Goal: Task Accomplishment & Management: Use online tool/utility

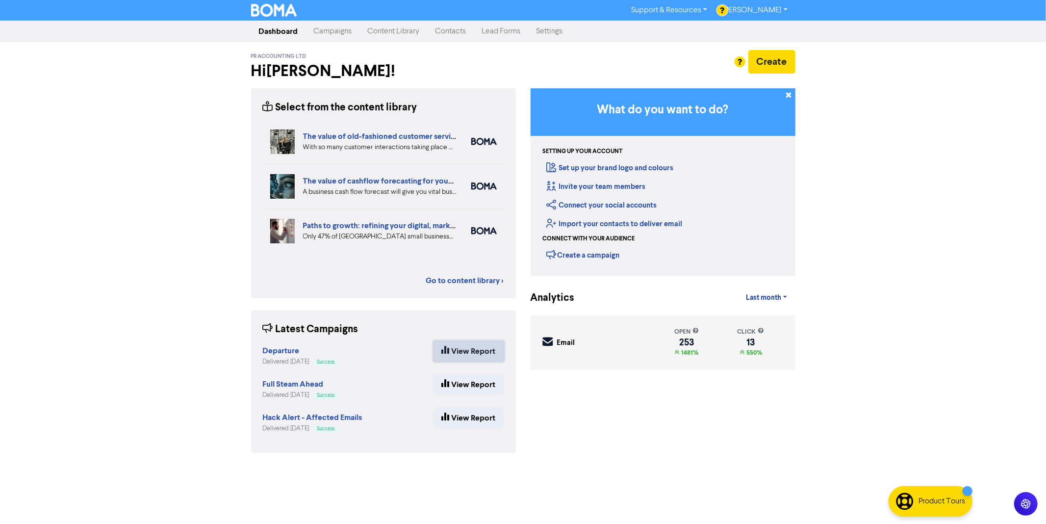
click at [488, 352] on link "View Report" at bounding box center [469, 351] width 71 height 21
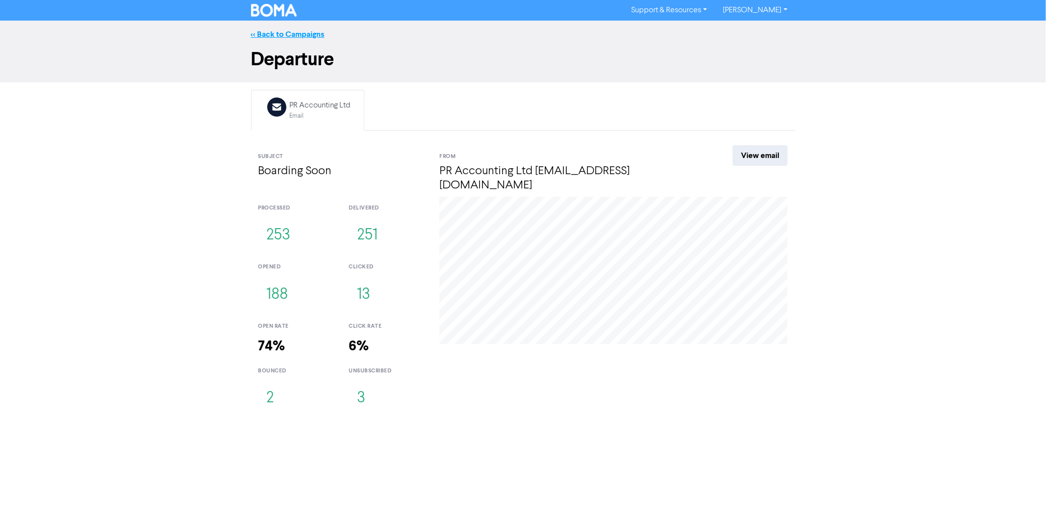
click at [297, 37] on link "<< Back to Campaigns" at bounding box center [288, 34] width 74 height 10
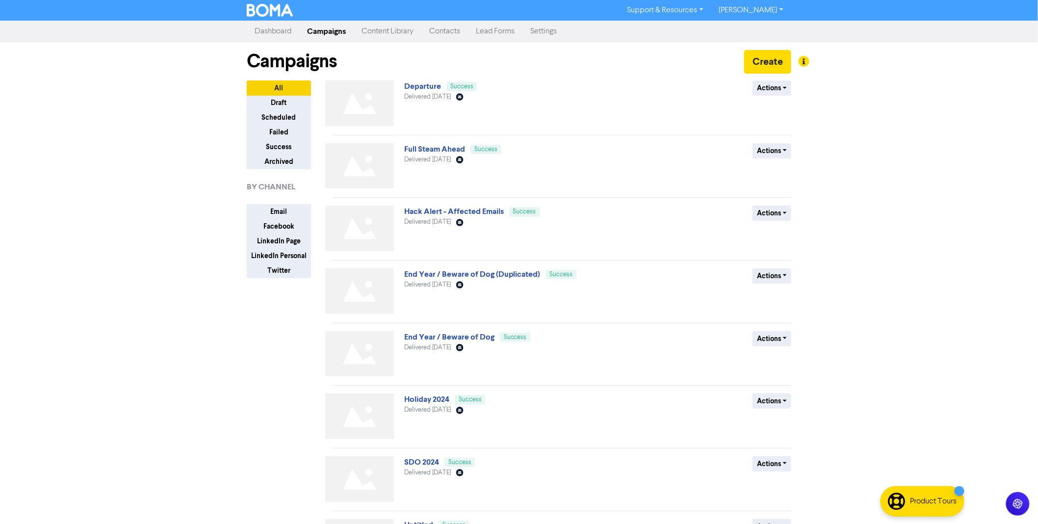
click at [286, 31] on link "Dashboard" at bounding box center [273, 32] width 52 height 20
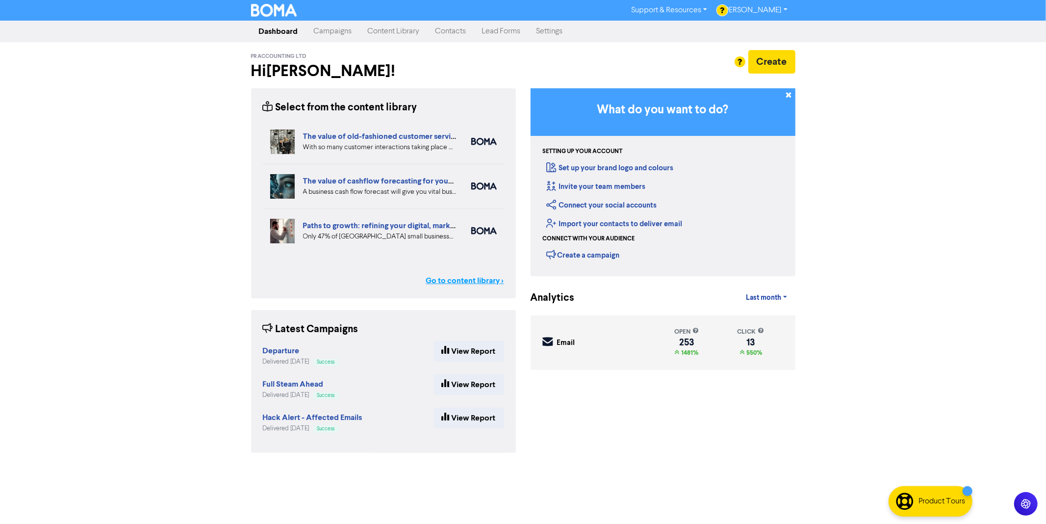
click at [456, 283] on link "Go to content library >" at bounding box center [465, 281] width 78 height 12
